Goal: Task Accomplishment & Management: Complete application form

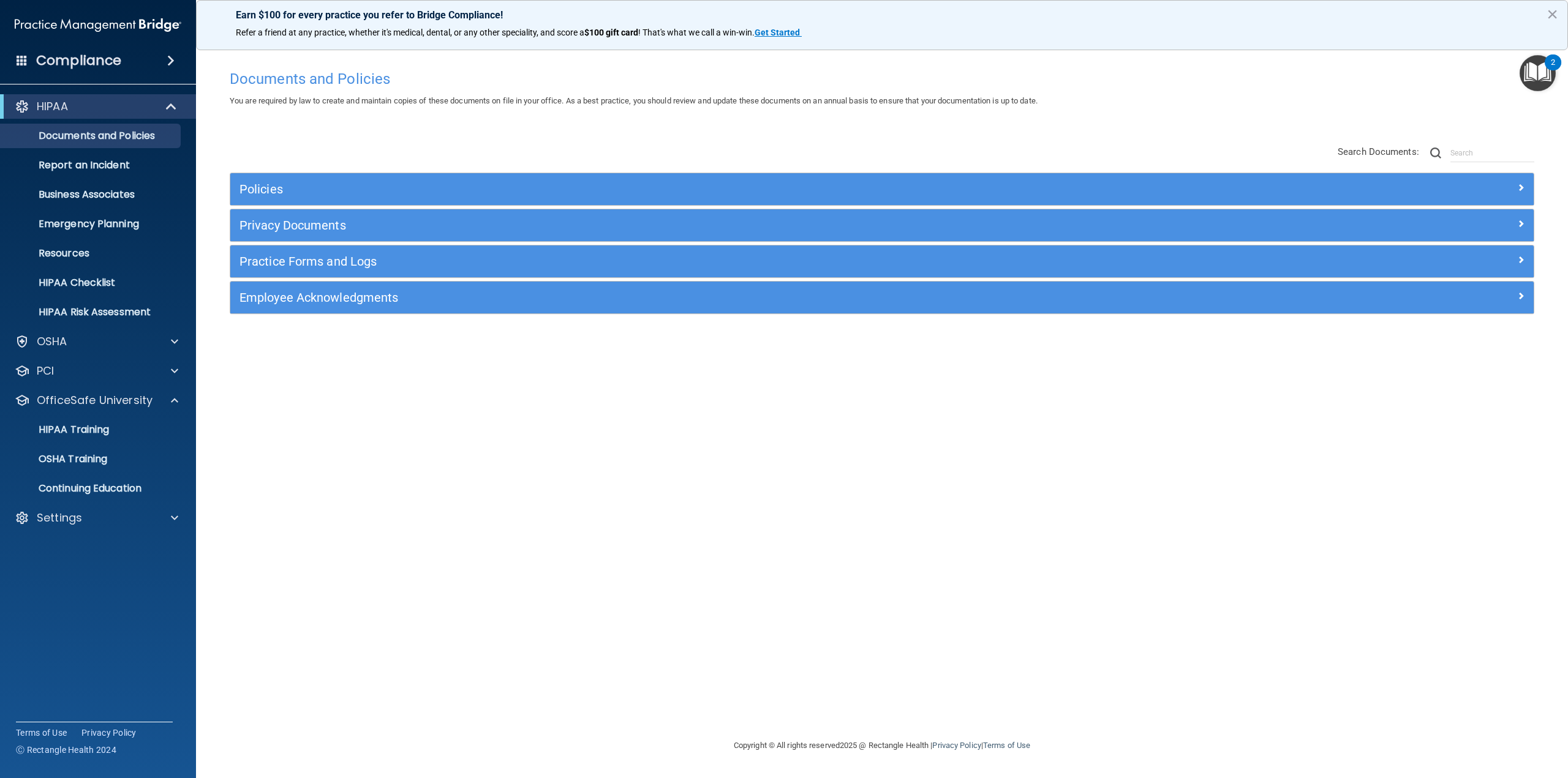
drag, startPoint x: 387, startPoint y: 650, endPoint x: 377, endPoint y: 636, distance: 17.2
click at [385, 648] on div "Documents and Policies You are required by law to create and maintain copies of…" at bounding box center [882, 401] width 1323 height 675
click at [85, 522] on div "Settings" at bounding box center [82, 518] width 152 height 15
click at [99, 575] on p "My Users" at bounding box center [91, 577] width 167 height 12
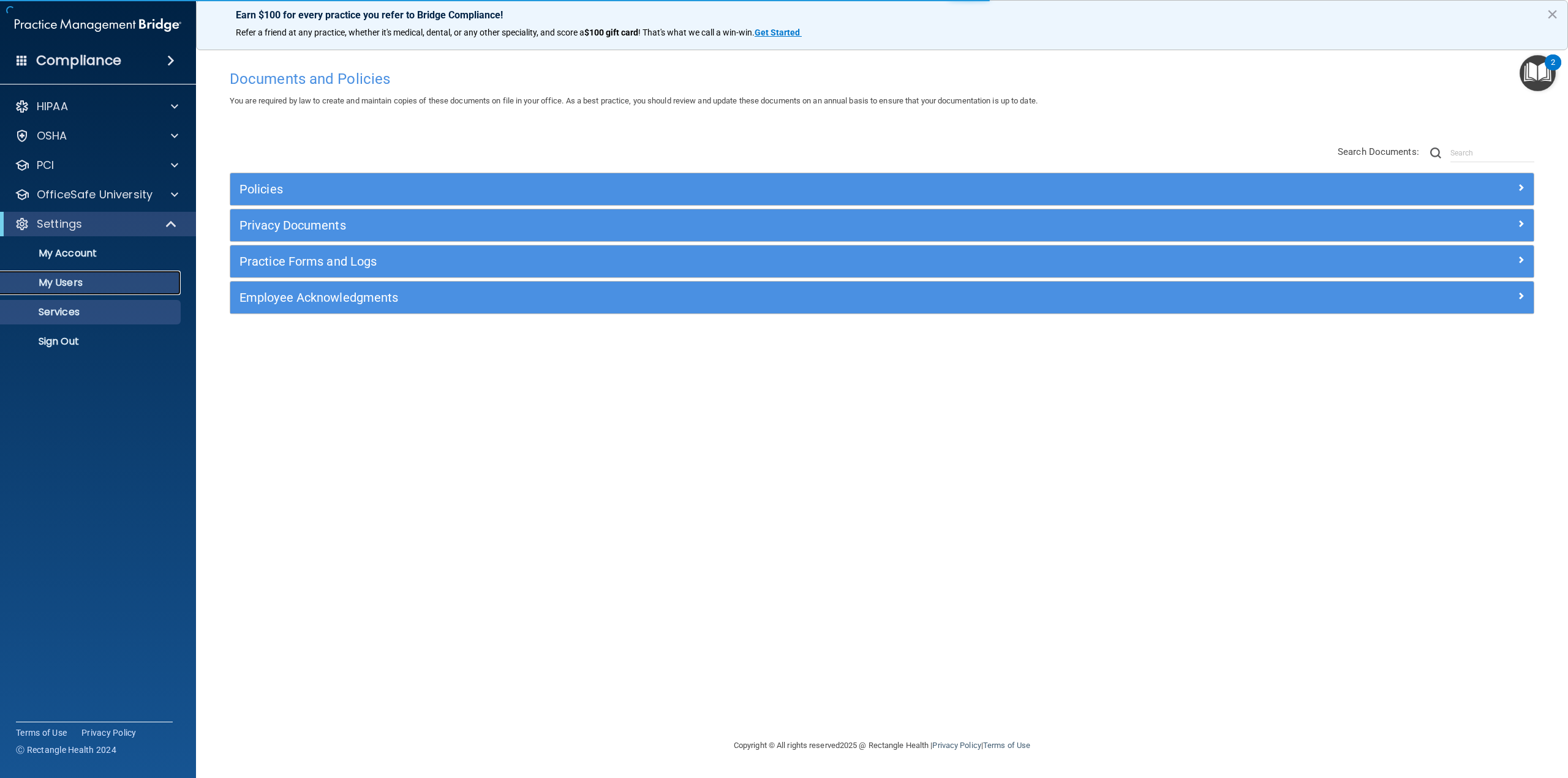
select select "20"
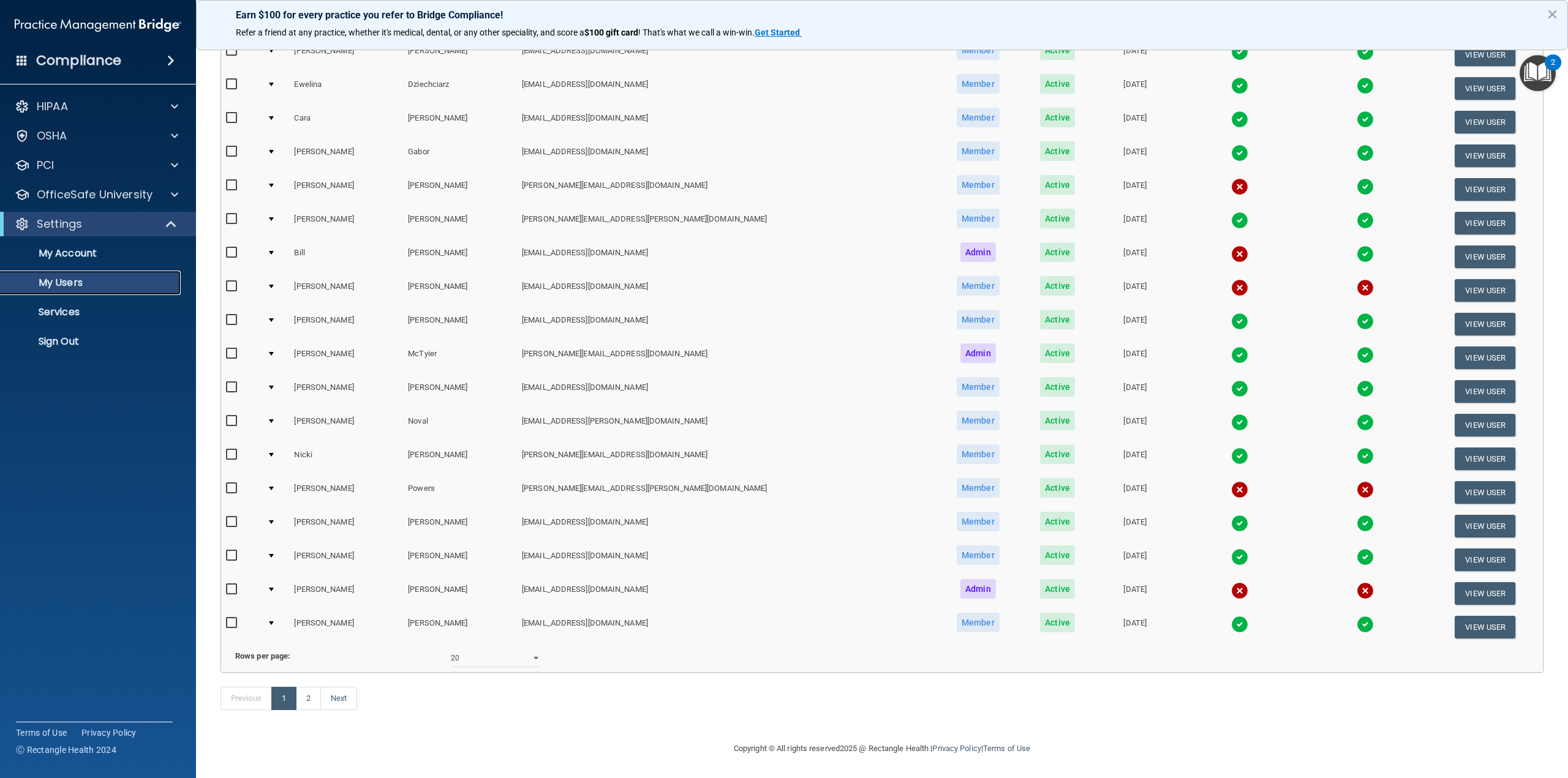
scroll to position [235, 0]
click at [97, 491] on accordion "HIPAA Documents and Policies Report an Incident Business Associates Emergency P…" at bounding box center [98, 354] width 196 height 530
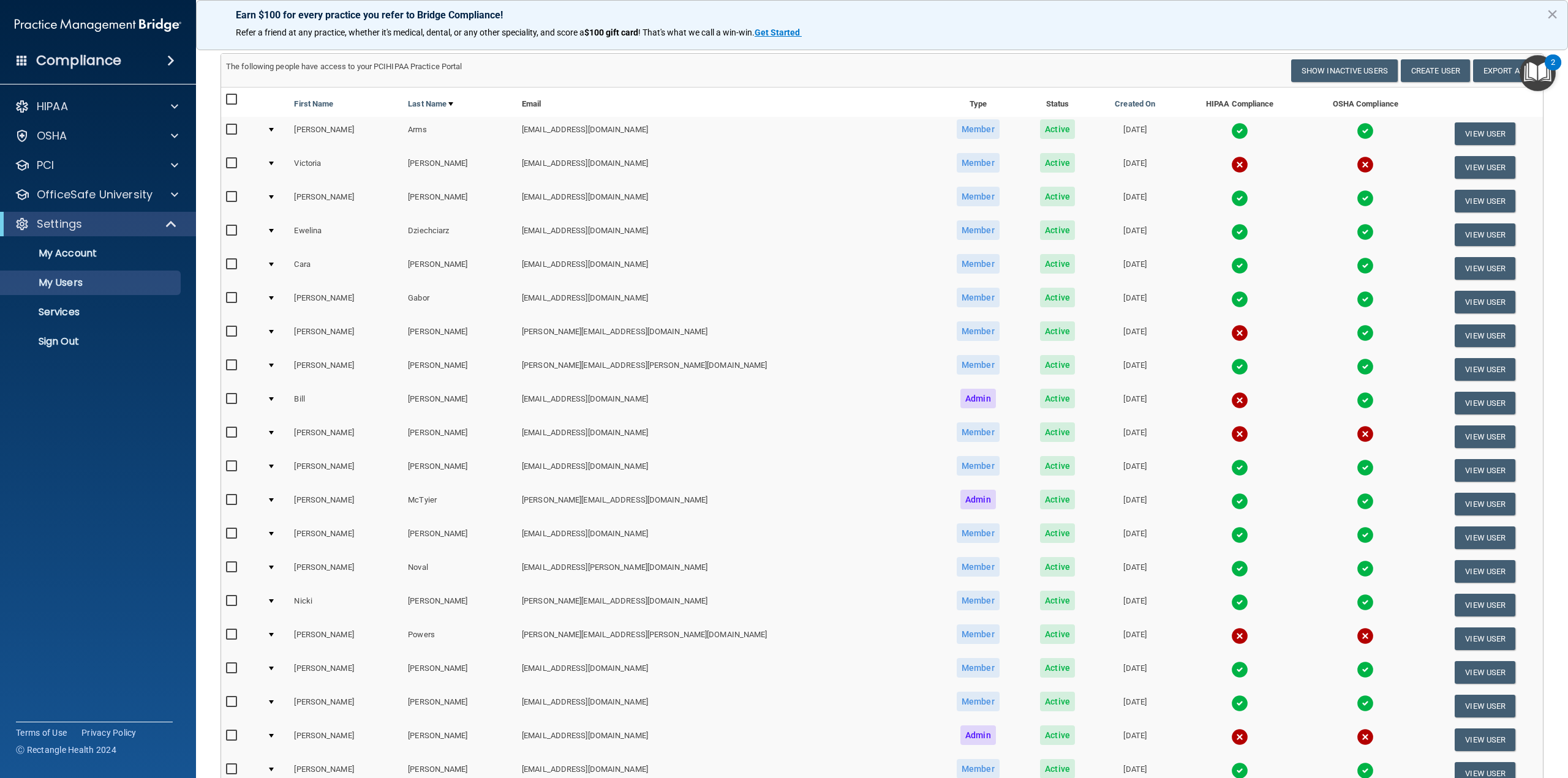
scroll to position [0, 0]
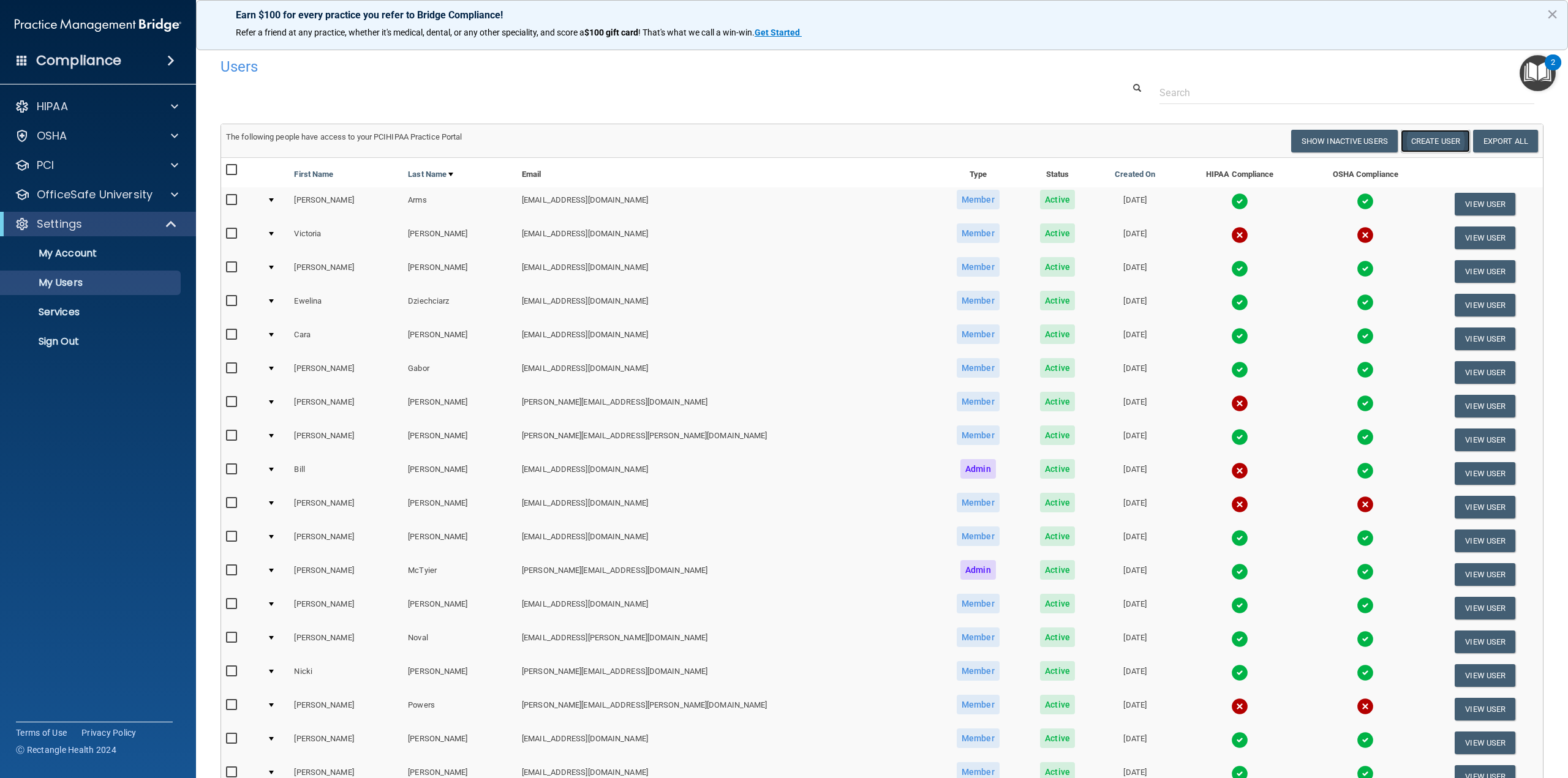
click at [1413, 141] on button "Create User" at bounding box center [1435, 141] width 69 height 23
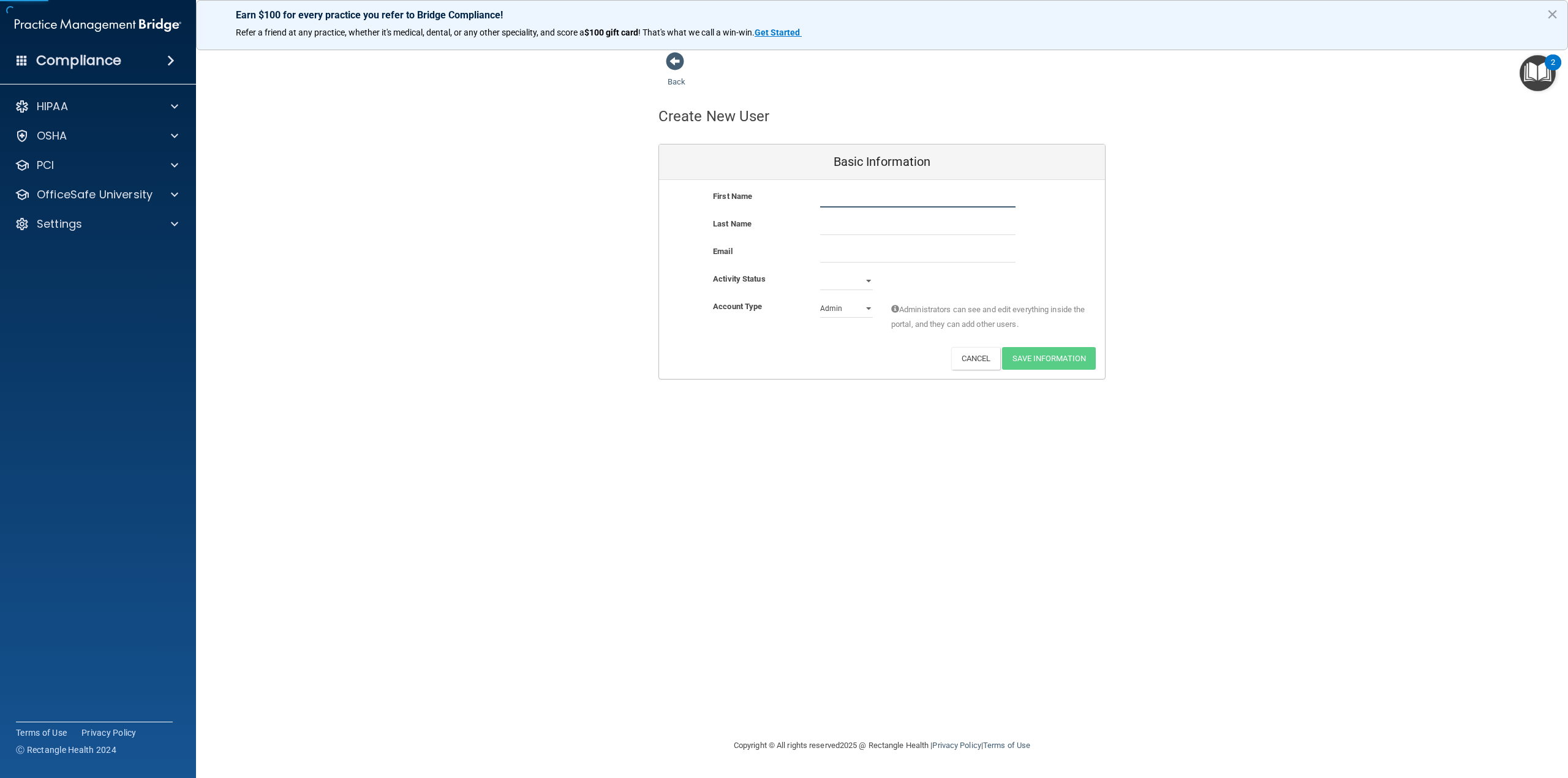
click at [857, 207] on input "text" at bounding box center [918, 199] width 196 height 19
type input "[PERSON_NAME]"
click at [864, 259] on input "email" at bounding box center [918, 254] width 196 height 19
type input "[EMAIL_ADDRESS][DOMAIN_NAME]"
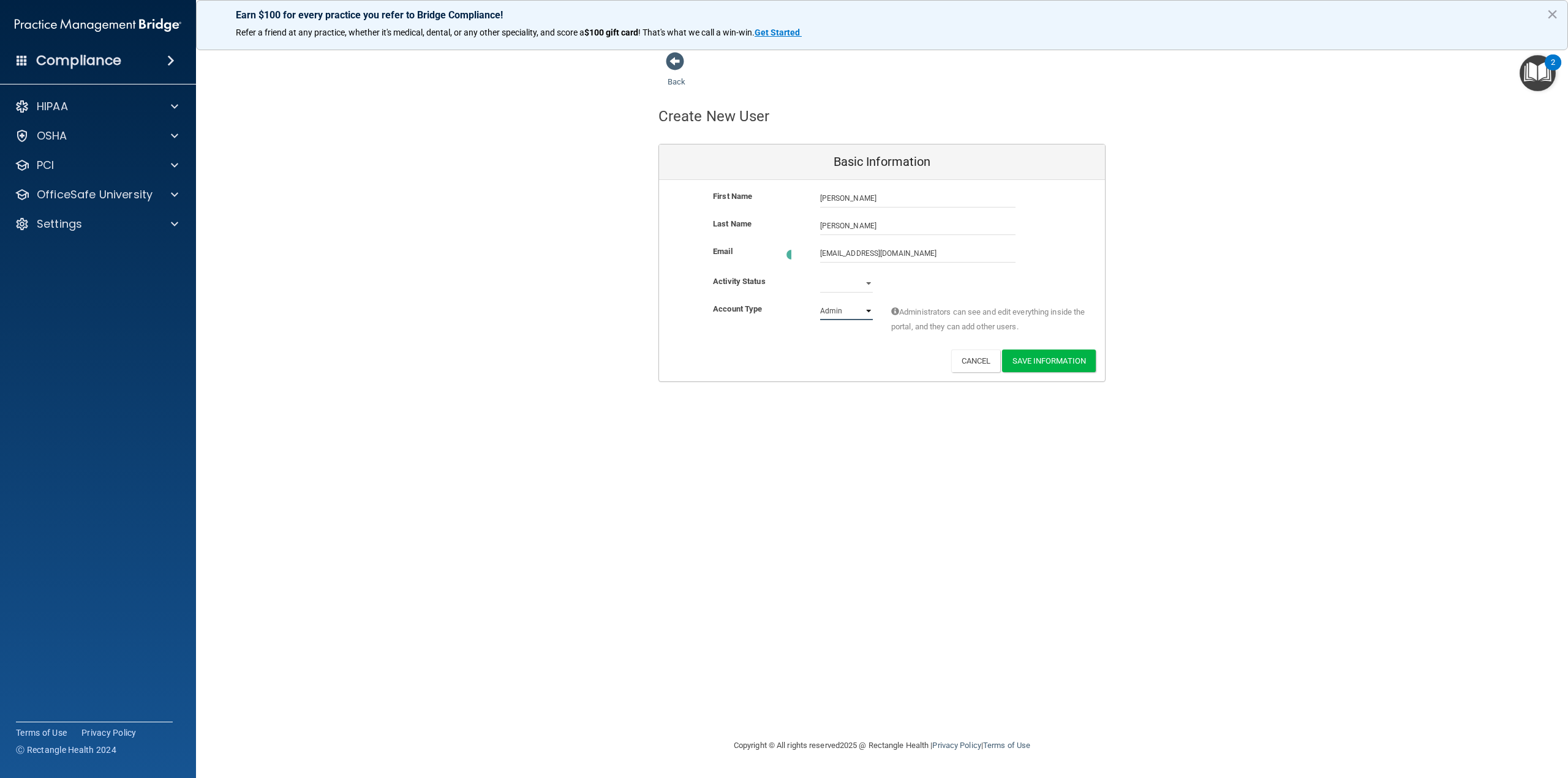
click at [830, 300] on div "First Name [PERSON_NAME] [PERSON_NAME] Last Name [PERSON_NAME] Email [EMAIL_ADD…" at bounding box center [882, 280] width 446 height 201
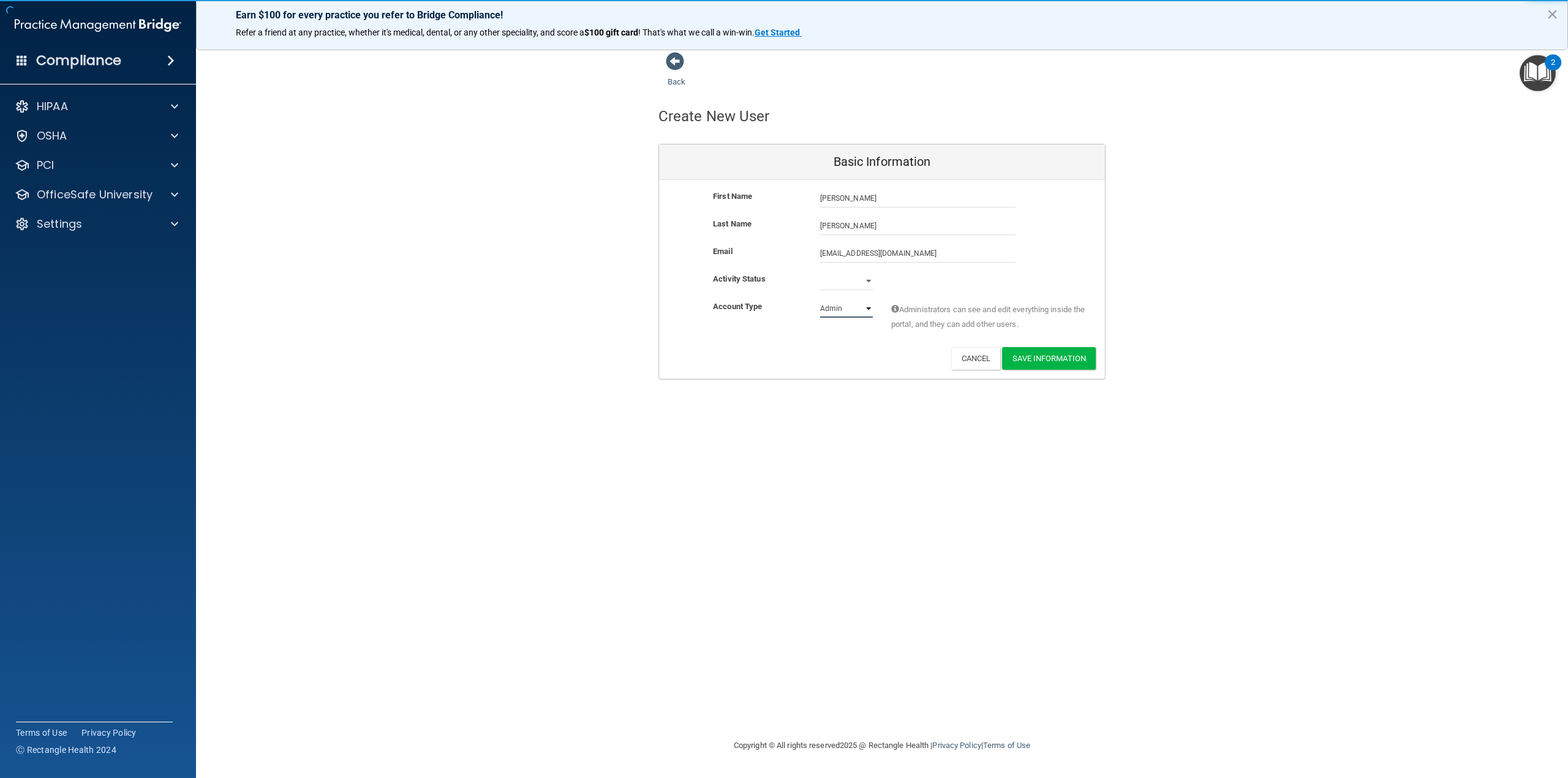
select select "practice_member"
click at [820, 300] on select "Admin Member" at bounding box center [847, 309] width 53 height 19
click at [822, 344] on div "Account Type Practice Member Admin Member Financial Institution Business Associ…" at bounding box center [882, 324] width 446 height 48
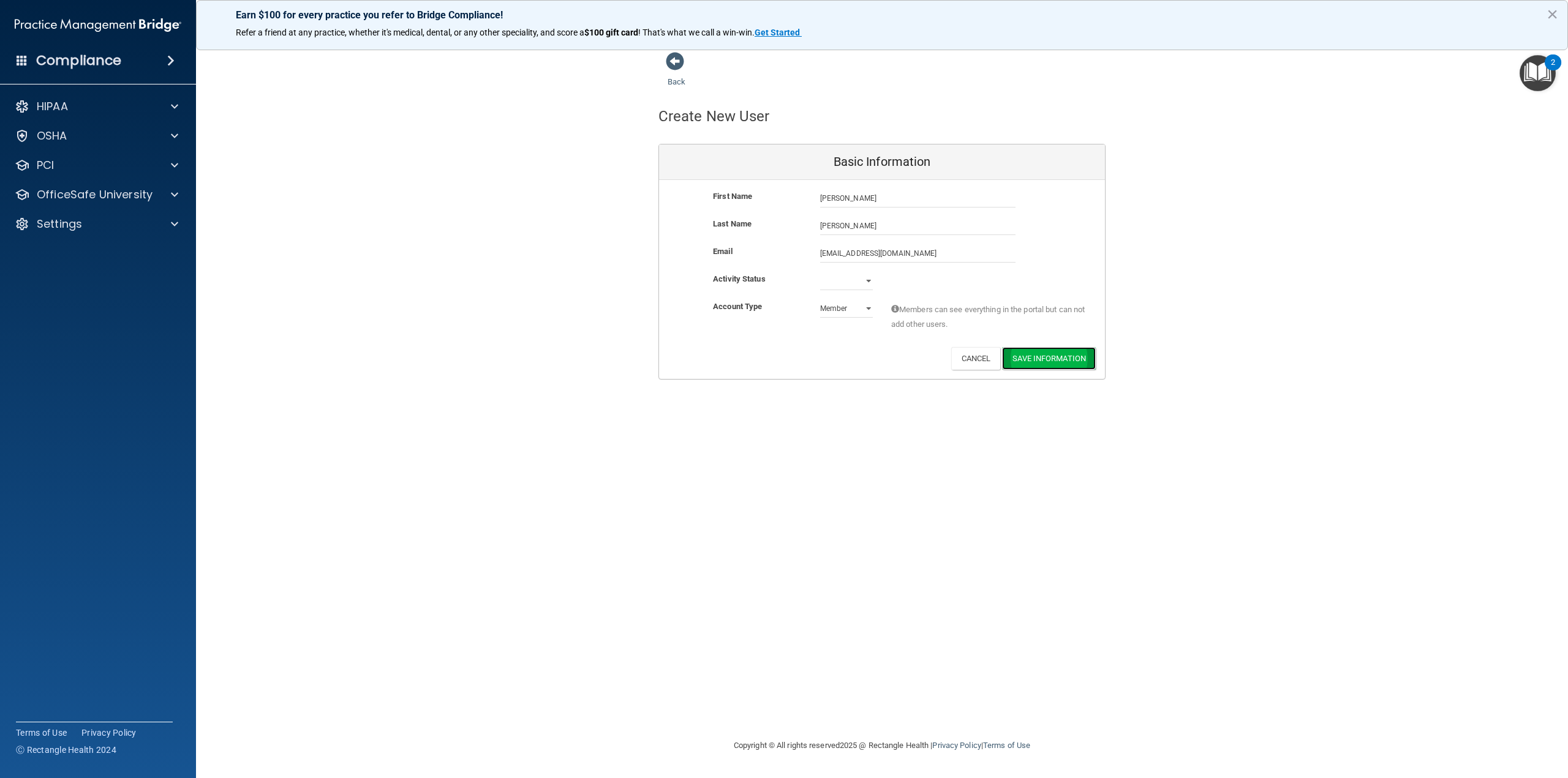
click at [1039, 357] on button "Save Information" at bounding box center [1048, 358] width 94 height 23
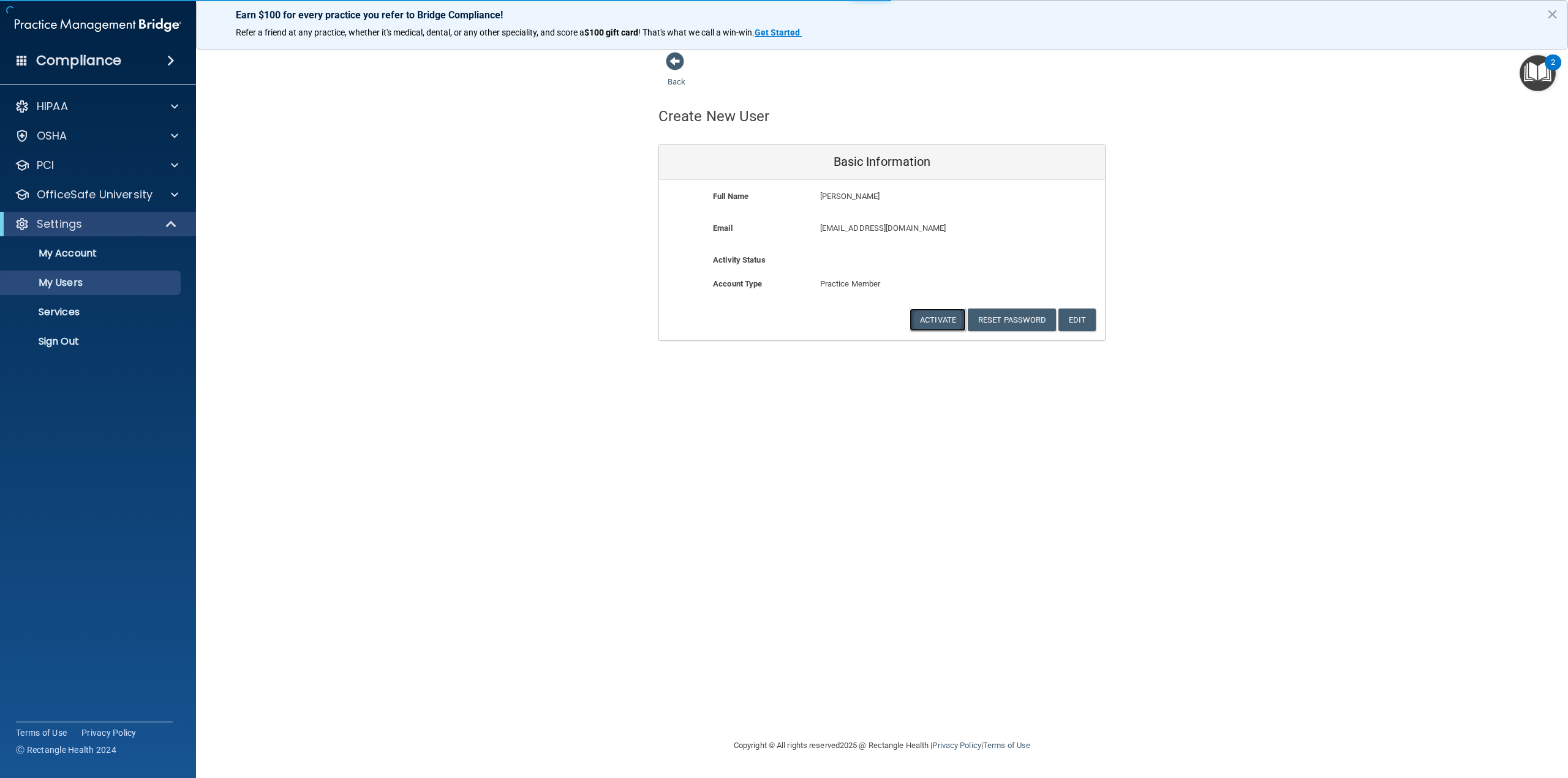
click at [943, 325] on button "Activate" at bounding box center [937, 320] width 57 height 23
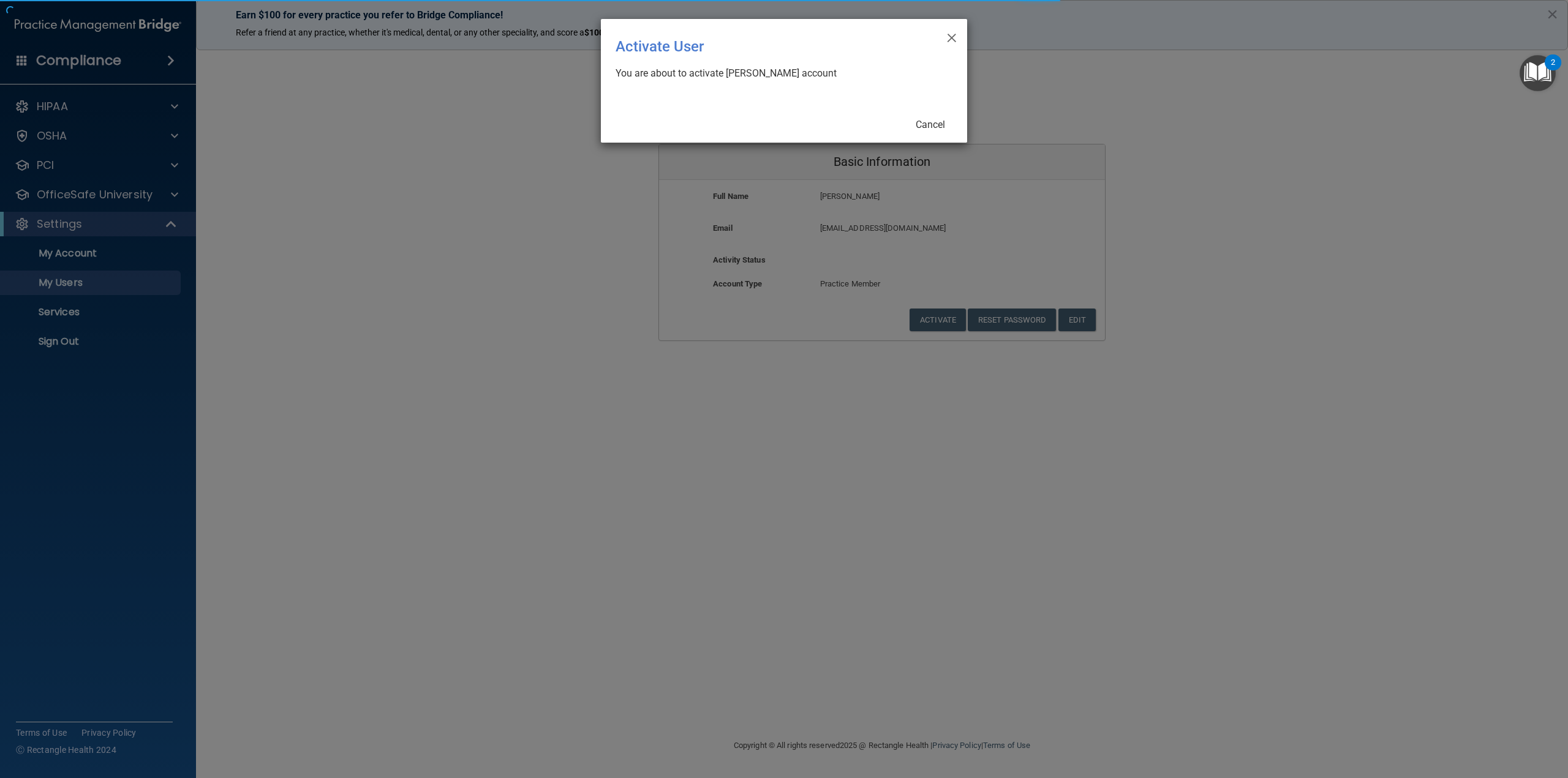
select select "20"
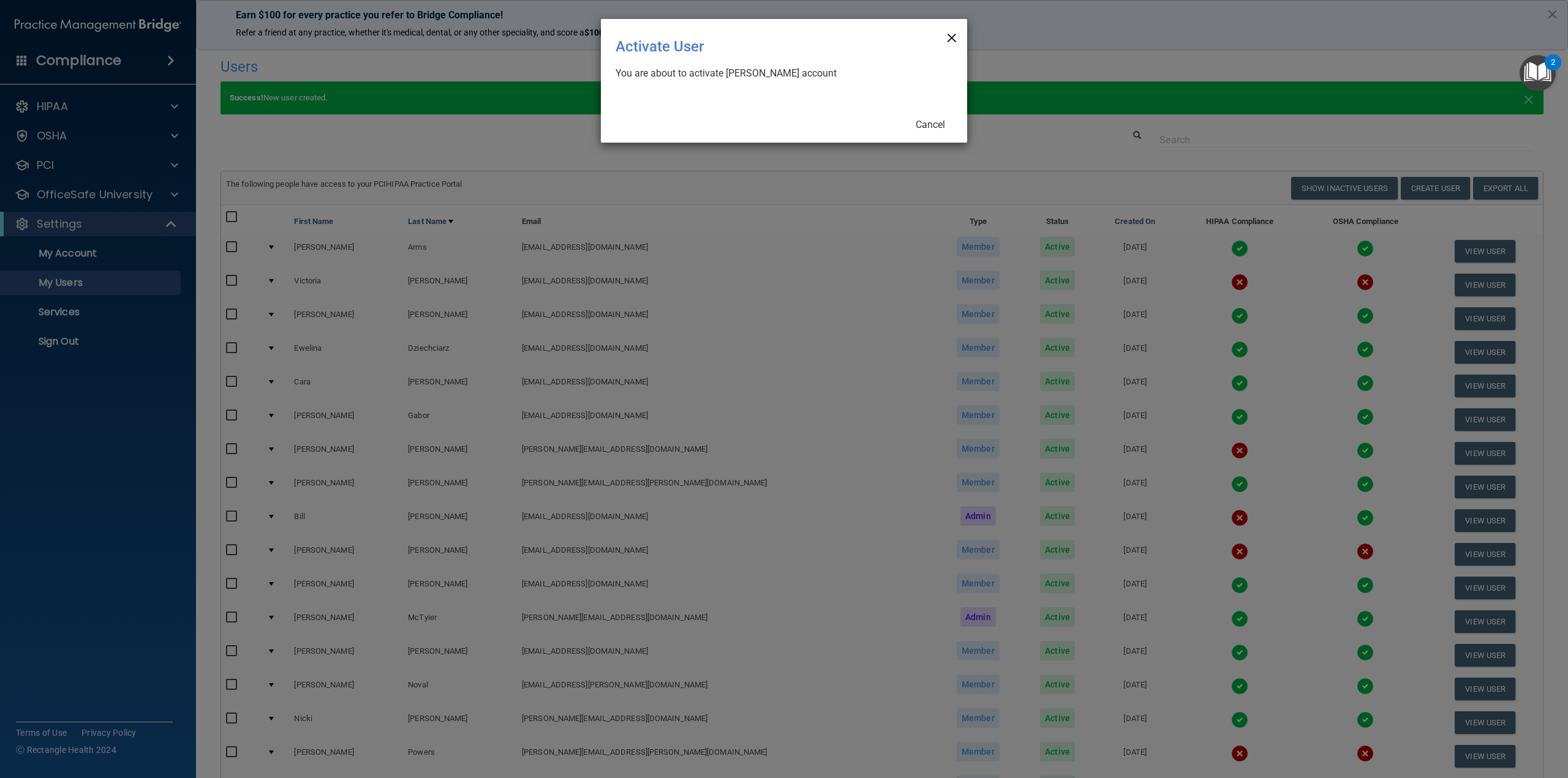
drag, startPoint x: 956, startPoint y: 35, endPoint x: 954, endPoint y: 79, distance: 44.0
click at [955, 35] on span "×" at bounding box center [952, 36] width 11 height 25
